Goal: Transaction & Acquisition: Purchase product/service

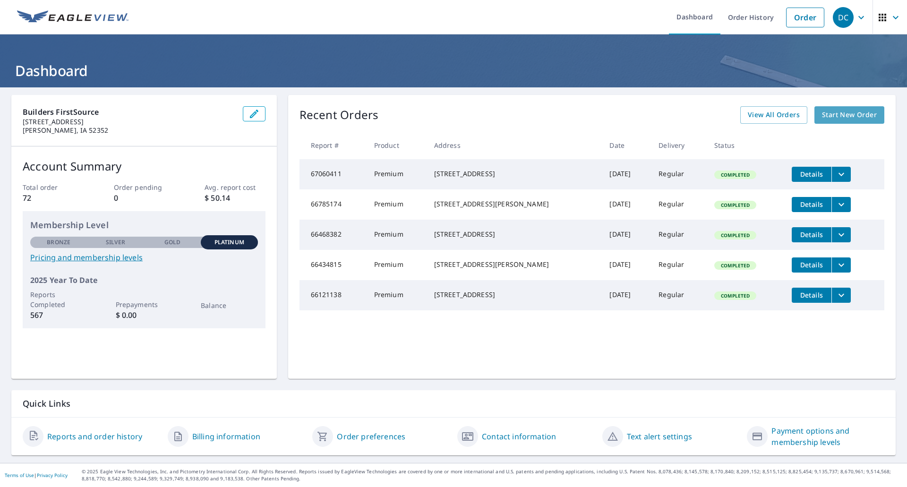
click at [837, 120] on span "Start New Order" at bounding box center [849, 115] width 55 height 12
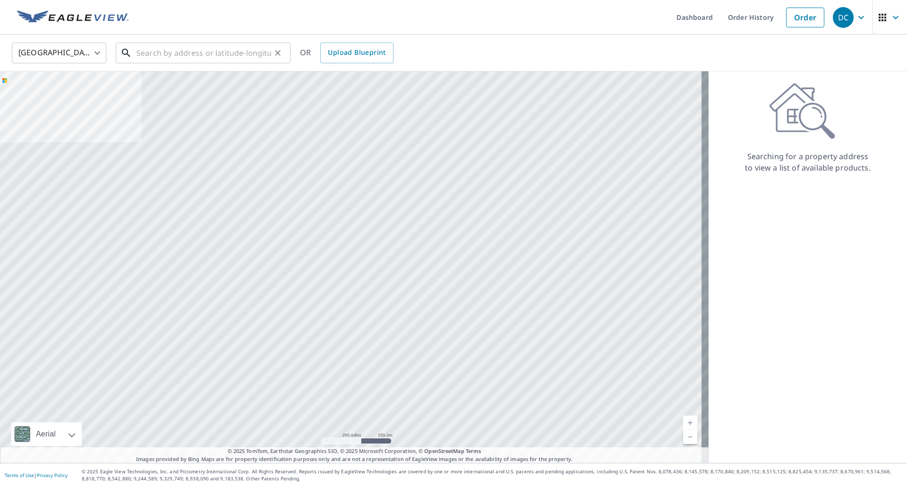
click at [150, 52] on input "text" at bounding box center [204, 53] width 135 height 26
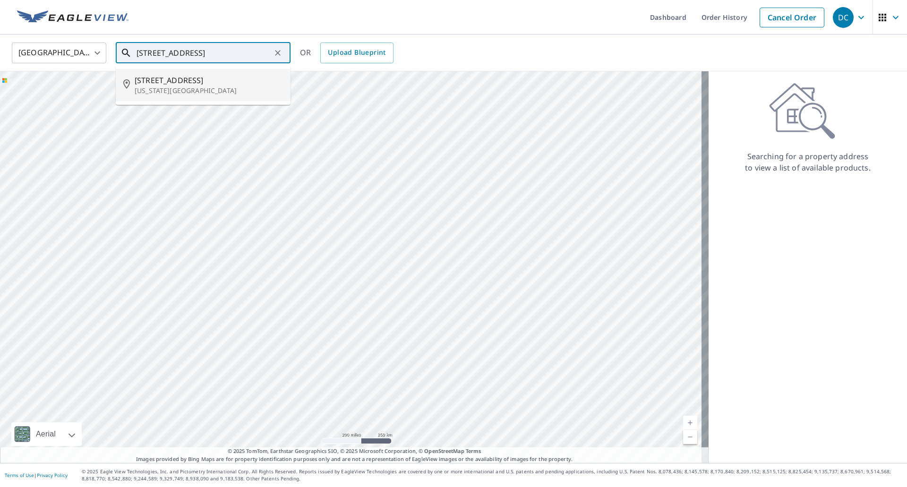
click at [161, 80] on span "[STREET_ADDRESS]" at bounding box center [209, 80] width 148 height 11
type input "[STREET_ADDRESS][US_STATE]"
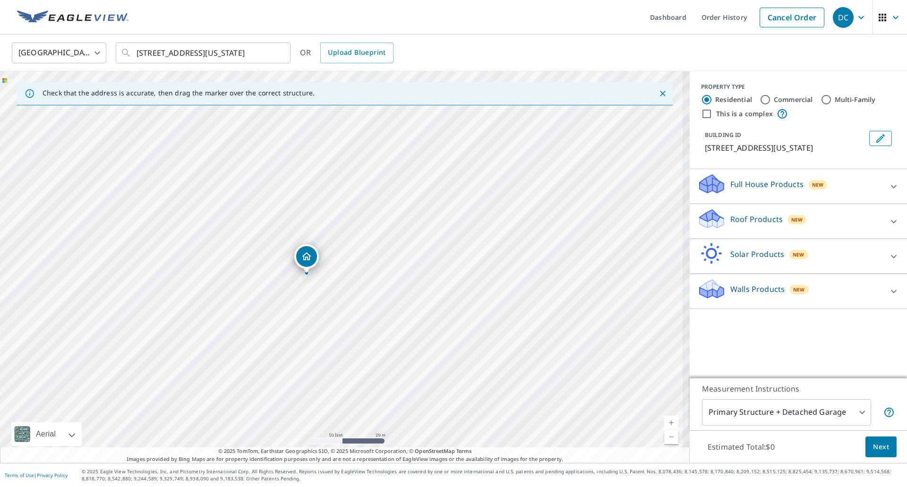
click at [790, 188] on p "Full House Products" at bounding box center [766, 184] width 73 height 11
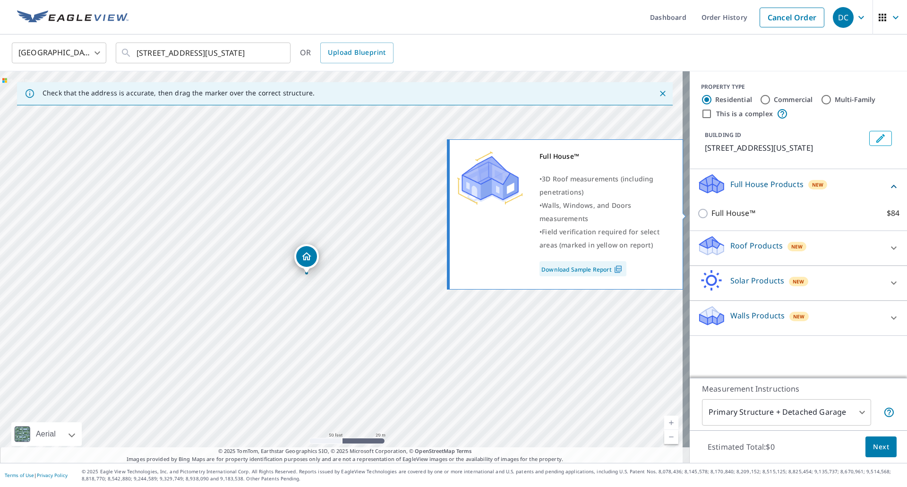
click at [697, 214] on input "Full House™ $84" at bounding box center [704, 213] width 14 height 11
checkbox input "true"
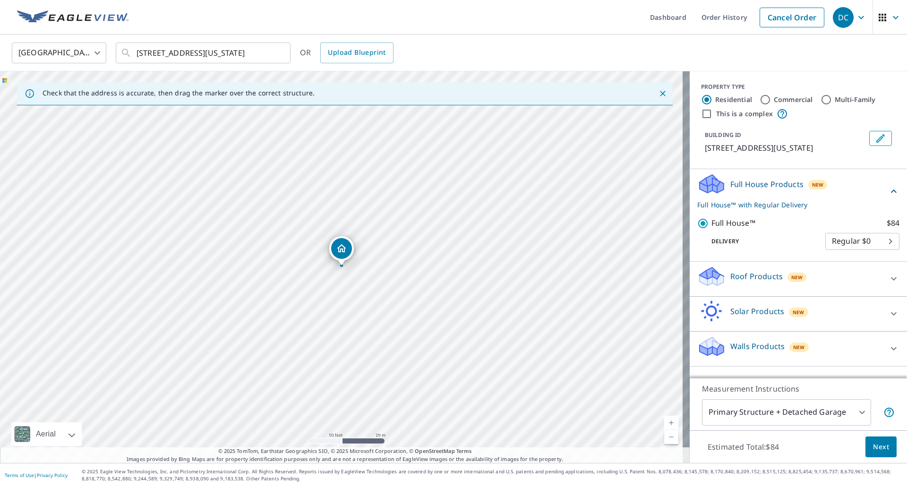
click at [789, 416] on body "DC DC Dashboard Order History Cancel Order DC [GEOGRAPHIC_DATA] [GEOGRAPHIC_DAT…" at bounding box center [453, 243] width 907 height 487
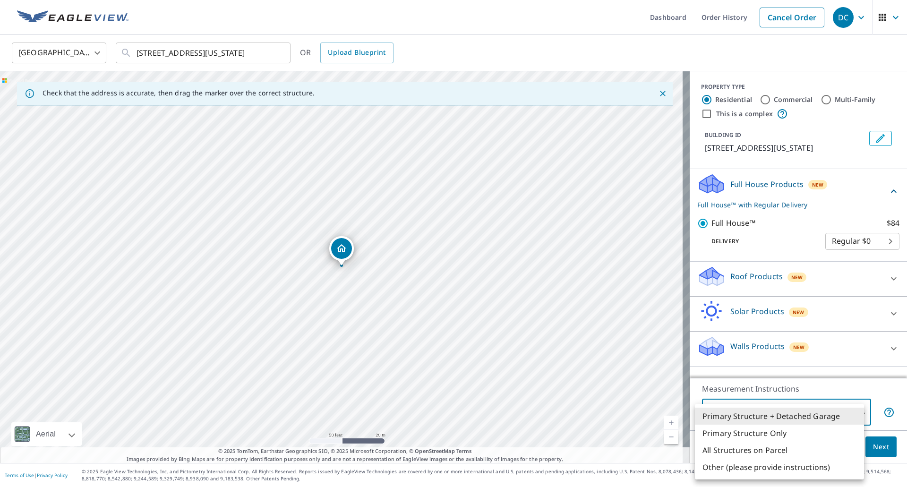
click at [760, 436] on li "Primary Structure Only" at bounding box center [779, 433] width 169 height 17
type input "2"
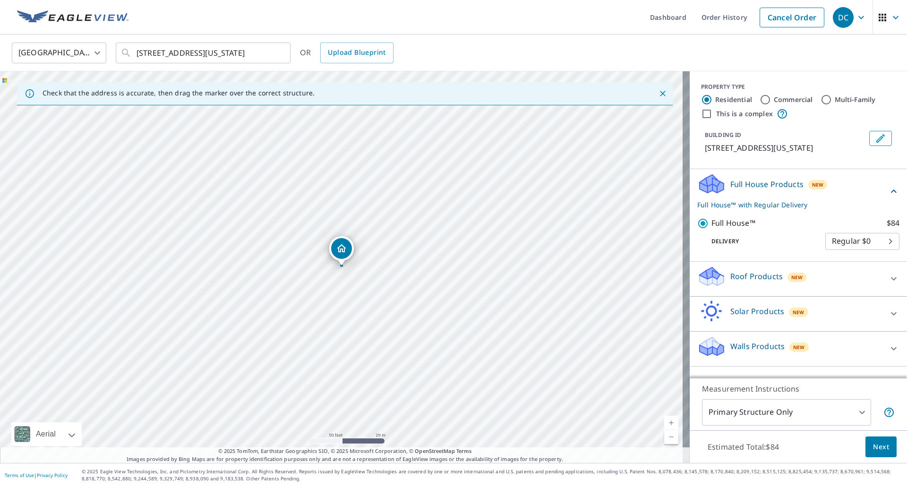
click at [873, 447] on span "Next" at bounding box center [881, 447] width 16 height 12
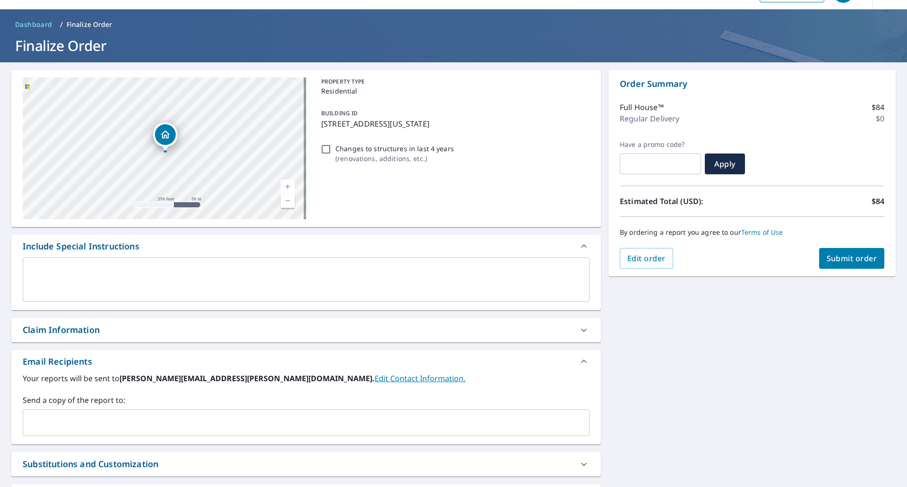
scroll to position [47, 0]
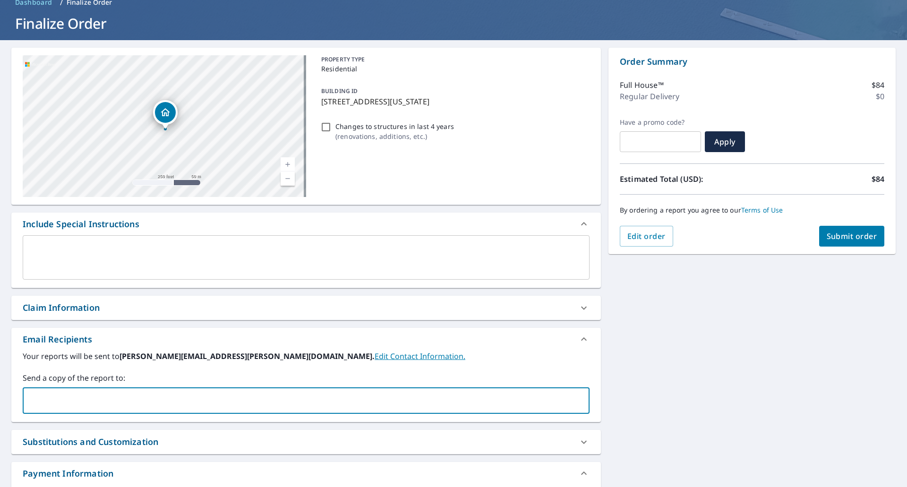
click at [42, 400] on input "text" at bounding box center [299, 401] width 544 height 18
type input "[PERSON_NAME][EMAIL_ADDRESS][PERSON_NAME][DOMAIN_NAME]"
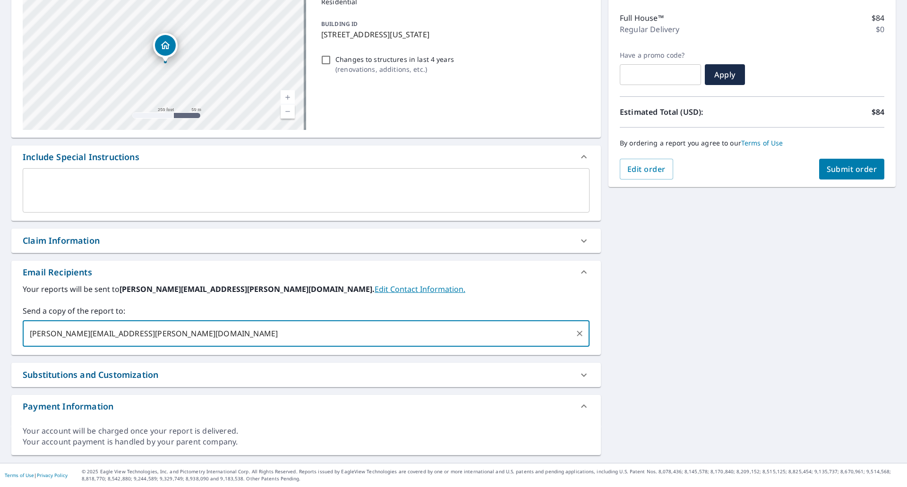
scroll to position [0, 0]
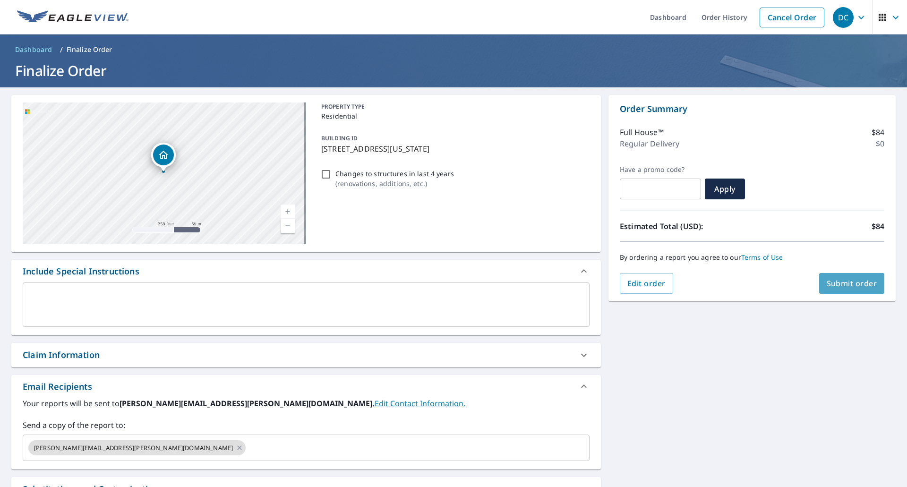
click at [827, 284] on span "Submit order" at bounding box center [852, 283] width 51 height 10
